Goal: Task Accomplishment & Management: Use online tool/utility

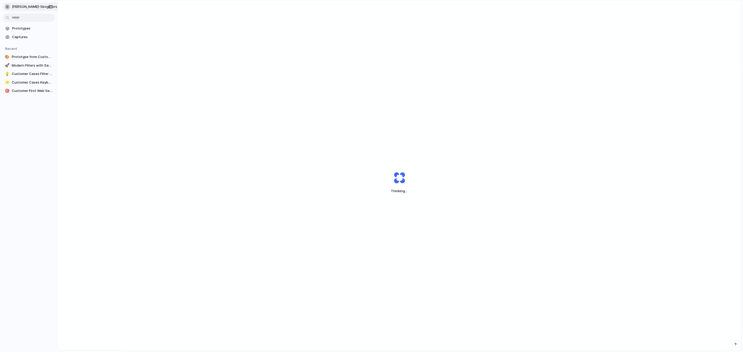
click at [17, 8] on span "[PERSON_NAME]-skogsfors" at bounding box center [34, 6] width 45 height 5
click at [28, 31] on link "Prototypes" at bounding box center [29, 29] width 52 height 8
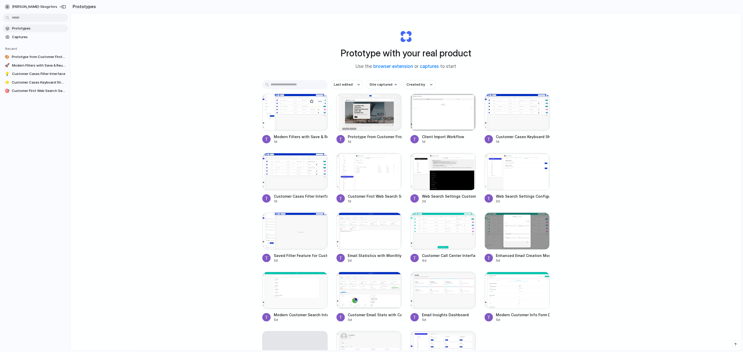
click at [286, 120] on div at bounding box center [294, 112] width 65 height 37
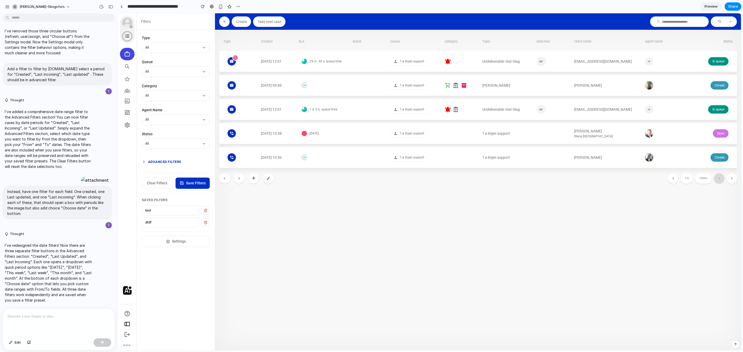
click at [199, 161] on button "Advanced Filters" at bounding box center [176, 161] width 68 height 9
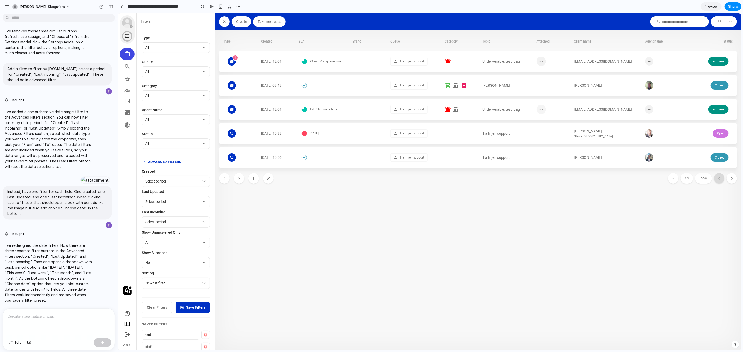
click at [197, 160] on button "Advanced Filters" at bounding box center [176, 161] width 68 height 9
